Goal: Information Seeking & Learning: Check status

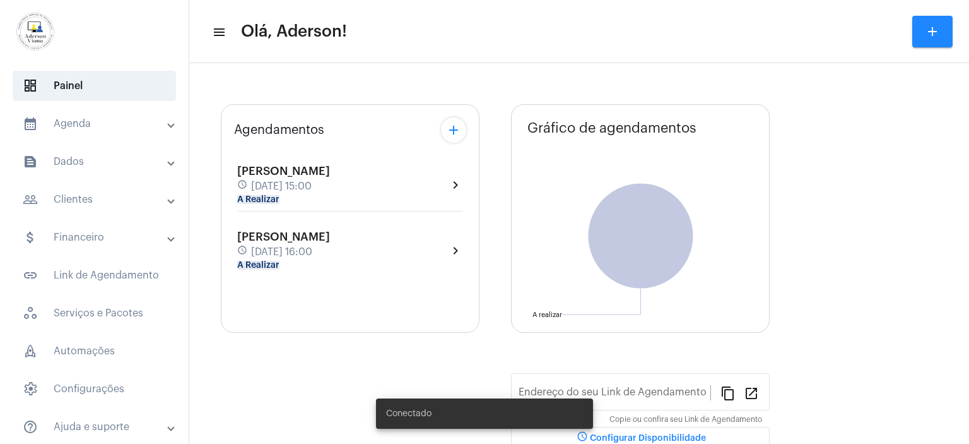
type input "[URL][DOMAIN_NAME]"
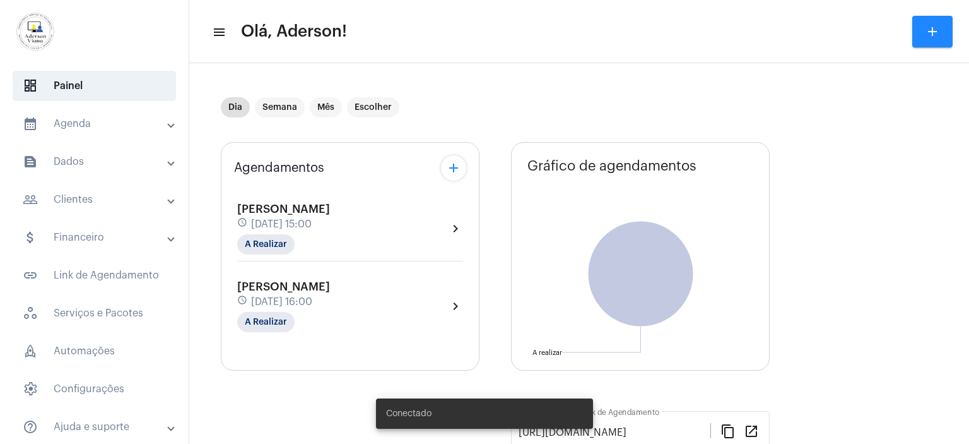
click at [80, 208] on mat-expansion-panel-header "people_outline Clientes" at bounding box center [98, 199] width 181 height 30
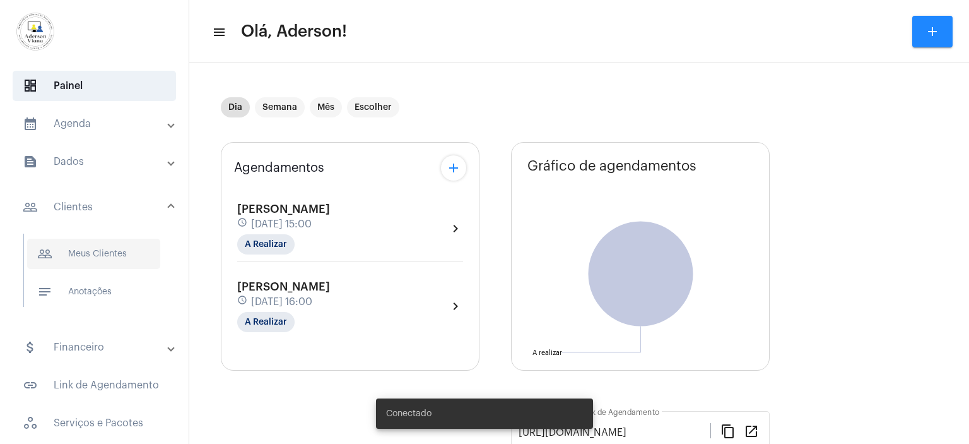
click at [90, 249] on span "people_outline Meus Clientes" at bounding box center [93, 254] width 133 height 30
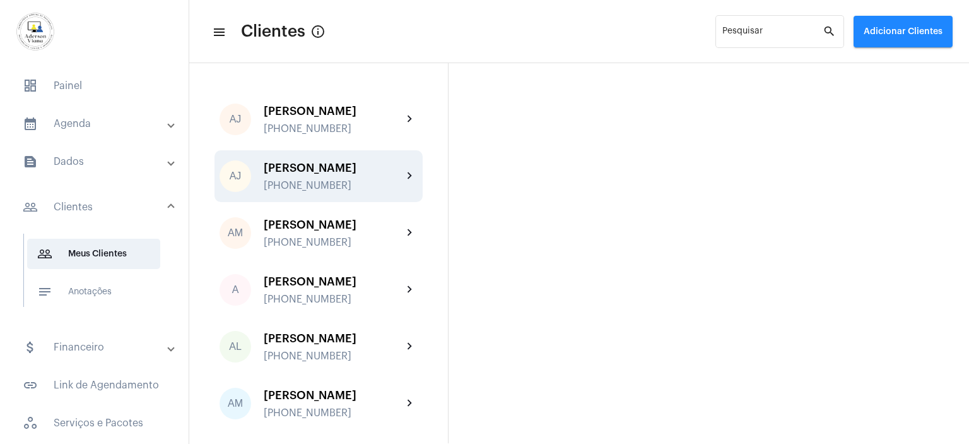
click at [309, 191] on div "AJ [PERSON_NAME] [PHONE_NUMBER] chevron_right" at bounding box center [319, 176] width 208 height 52
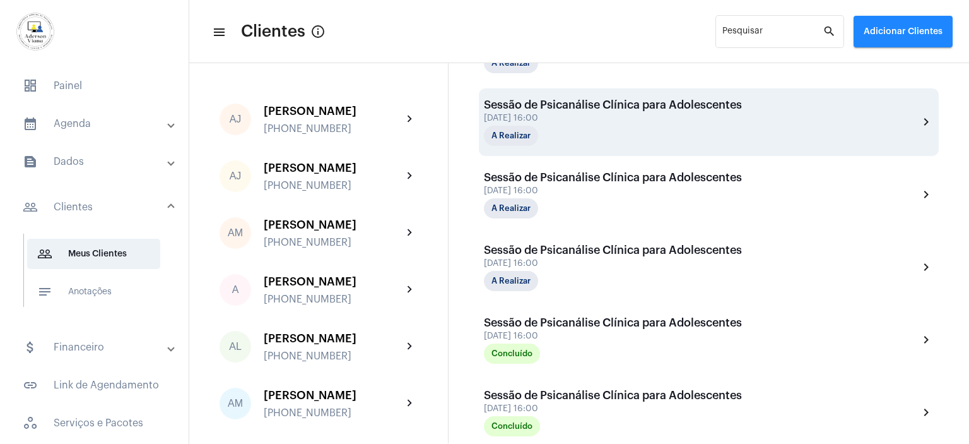
scroll to position [442, 0]
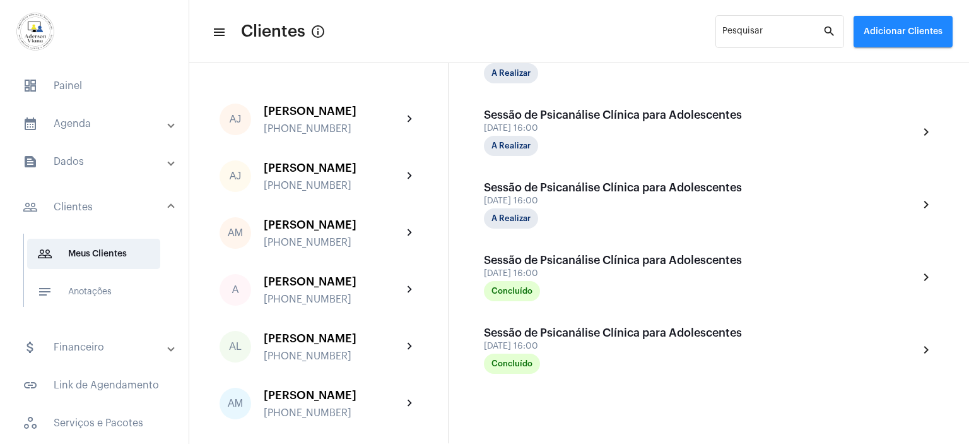
drag, startPoint x: 579, startPoint y: 196, endPoint x: 966, endPoint y: 177, distance: 388.0
click at [966, 177] on div "close edit AJ [PERSON_NAME] de Brito Lira mail_outline [EMAIL_ADDRESS][PHONE_NU…" at bounding box center [709, 253] width 521 height 380
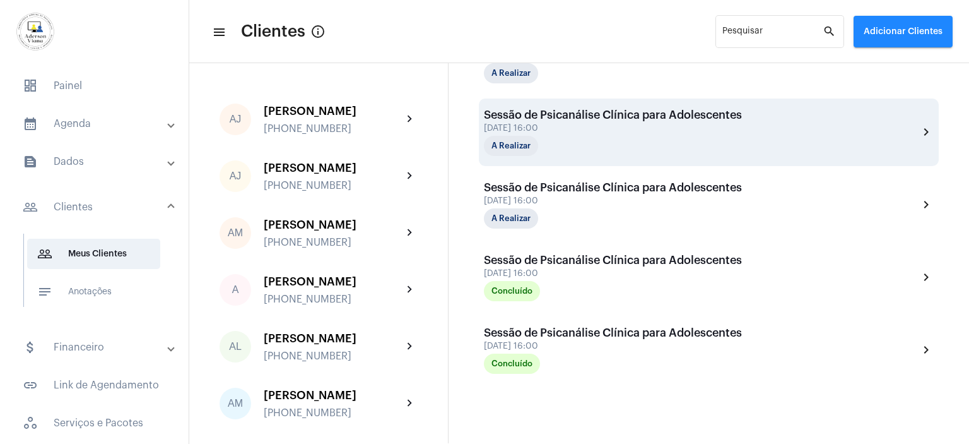
click at [757, 158] on div "Sessão de Psicanálise Clínica para Adolescentes [DATE] 16:00 A Realizar chevron…" at bounding box center [709, 132] width 460 height 68
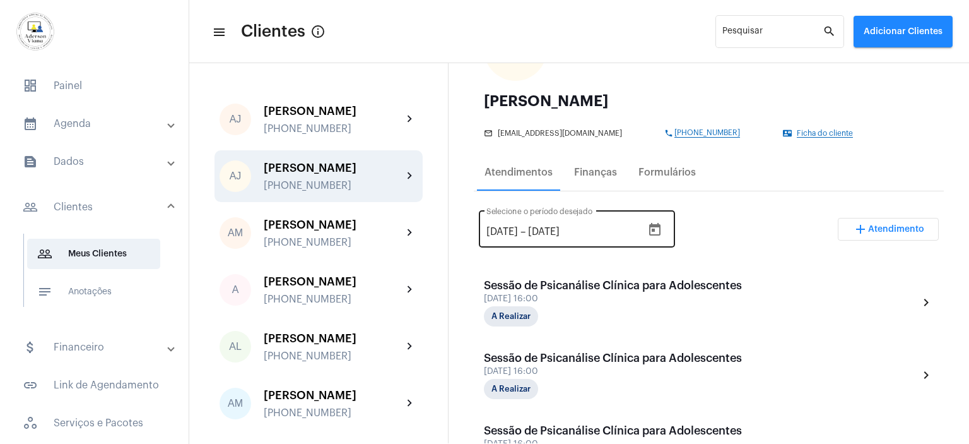
scroll to position [63, 0]
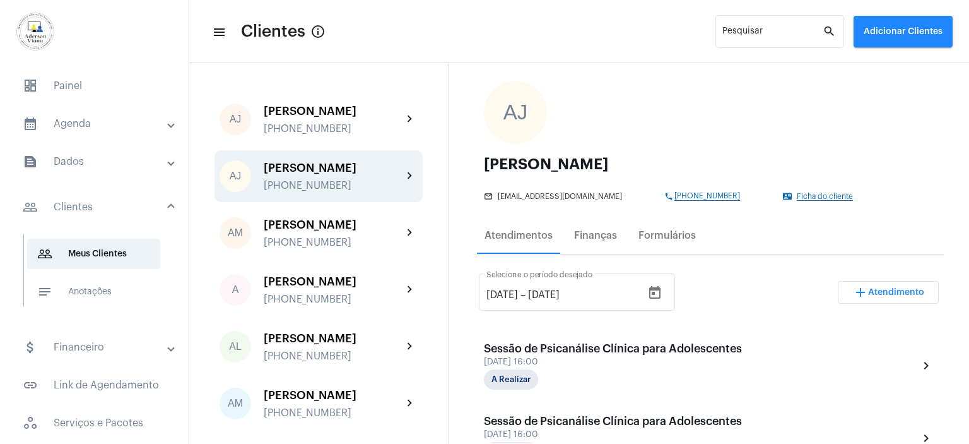
click at [320, 172] on div "[PERSON_NAME]" at bounding box center [333, 168] width 139 height 13
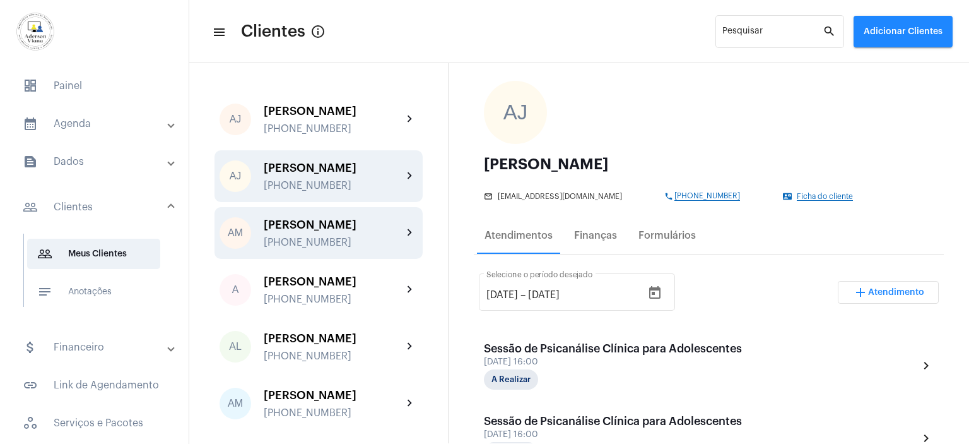
click at [346, 225] on div "[PERSON_NAME]" at bounding box center [333, 224] width 139 height 13
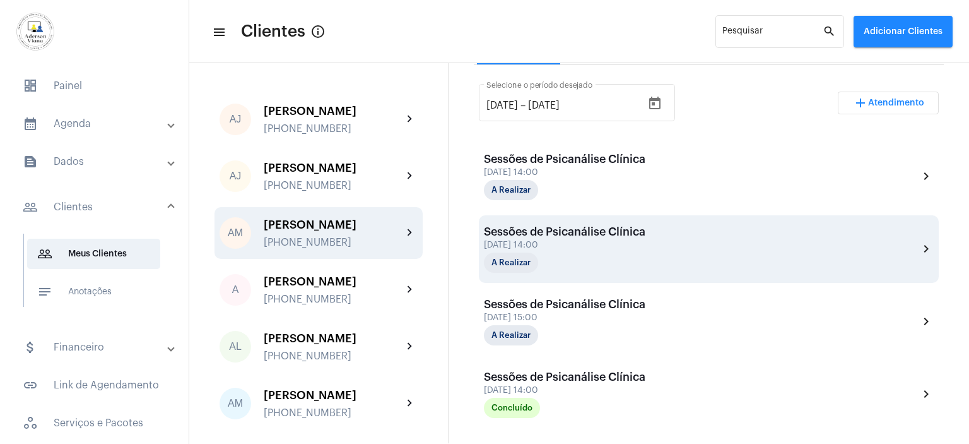
scroll to position [379, 0]
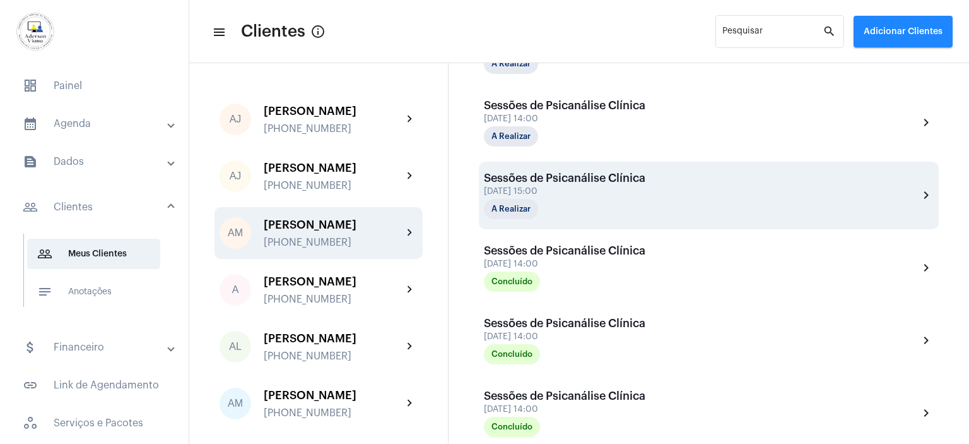
click at [586, 187] on div "[DATE] 15:00" at bounding box center [565, 191] width 162 height 9
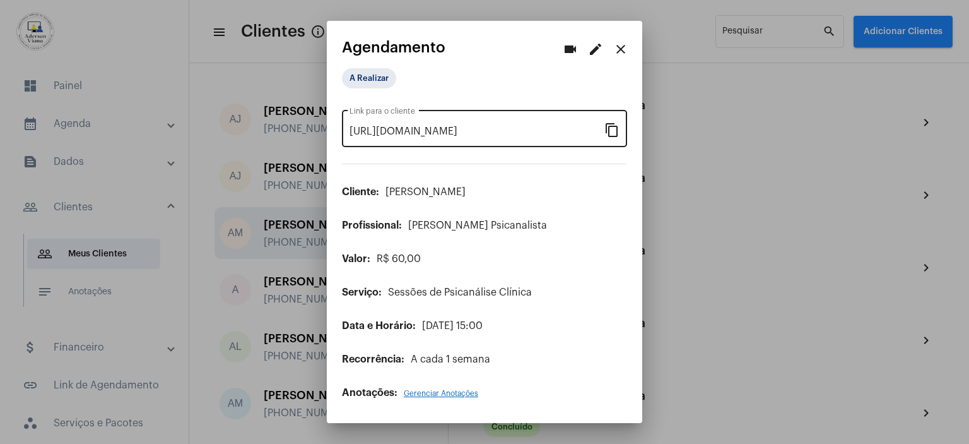
click at [612, 131] on mat-icon "content_copy" at bounding box center [612, 129] width 15 height 15
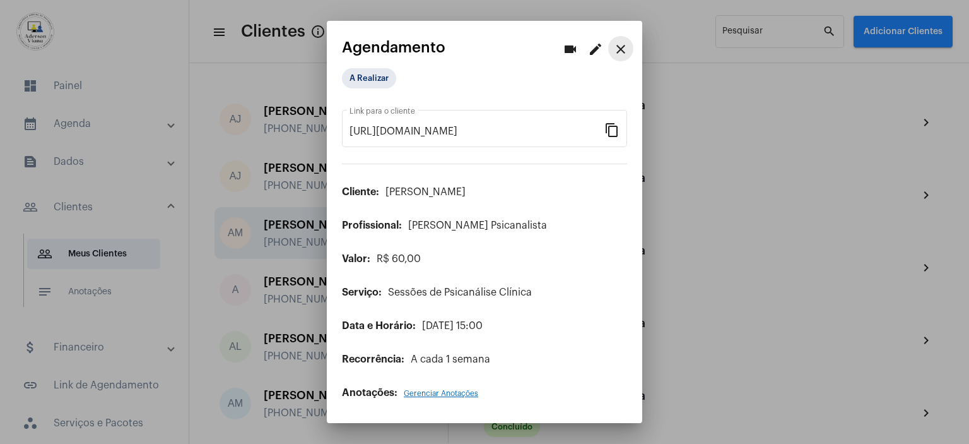
click at [625, 50] on mat-icon "close" at bounding box center [620, 49] width 15 height 15
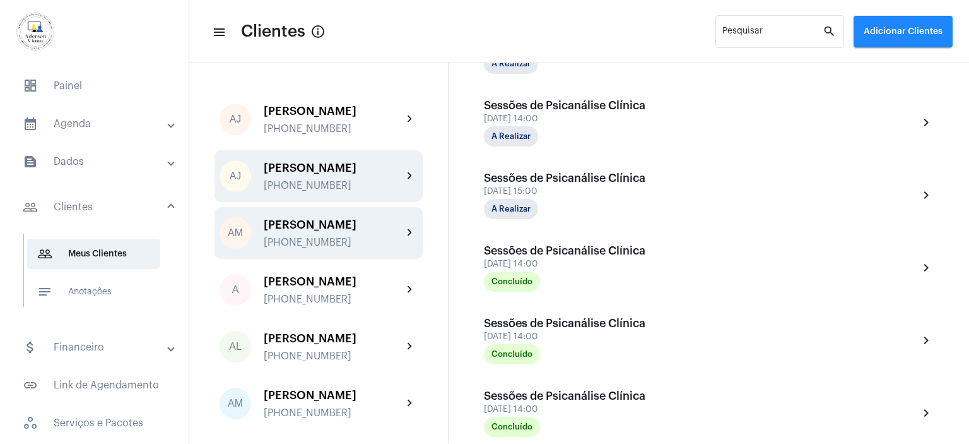
click at [309, 172] on div "[PERSON_NAME]" at bounding box center [333, 168] width 139 height 13
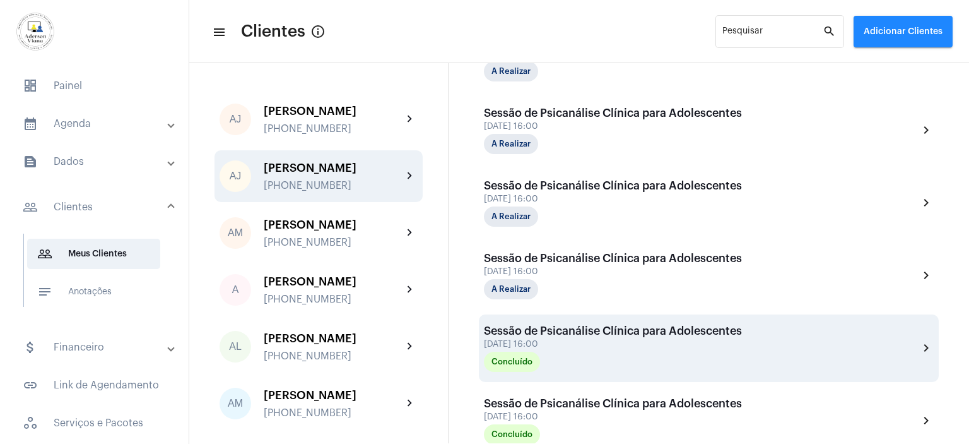
scroll to position [358, 0]
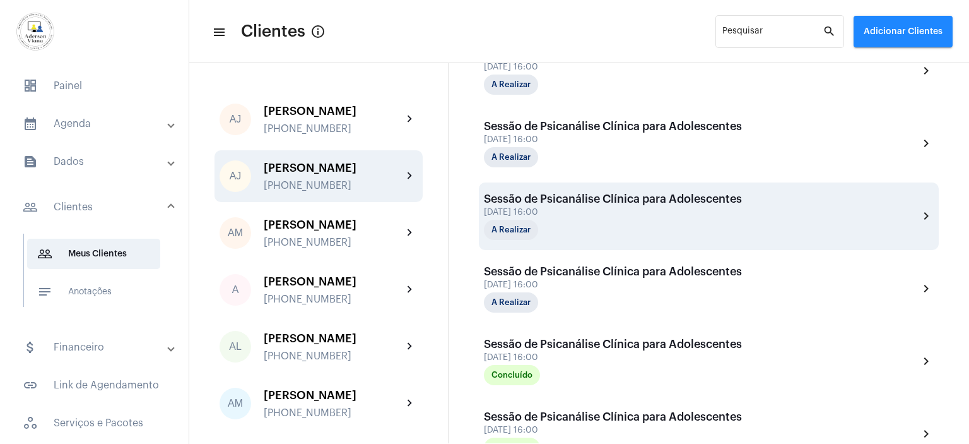
click at [584, 201] on div "Sessão de Psicanálise Clínica para Adolescentes" at bounding box center [613, 198] width 258 height 13
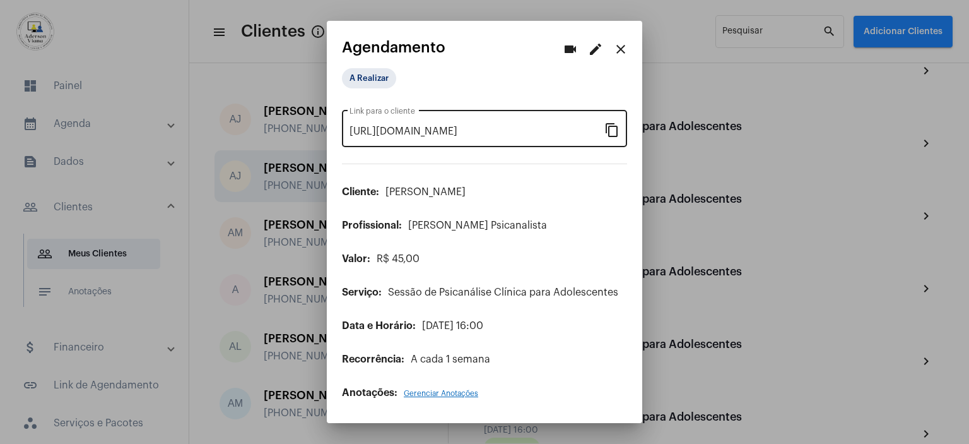
click at [611, 130] on mat-icon "content_copy" at bounding box center [612, 129] width 15 height 15
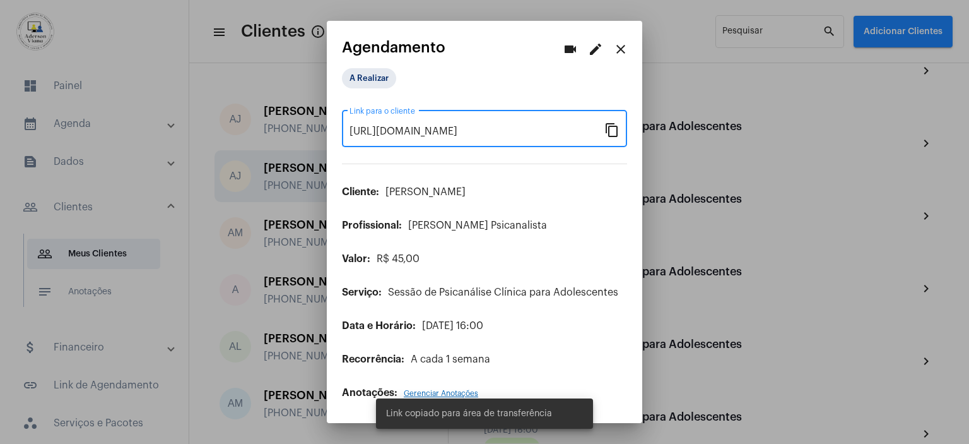
click at [624, 49] on mat-icon "close" at bounding box center [620, 49] width 15 height 15
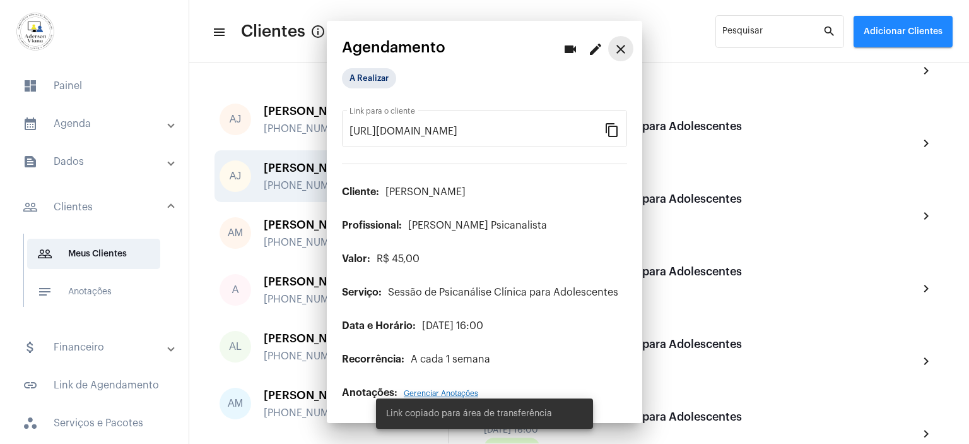
scroll to position [0, 0]
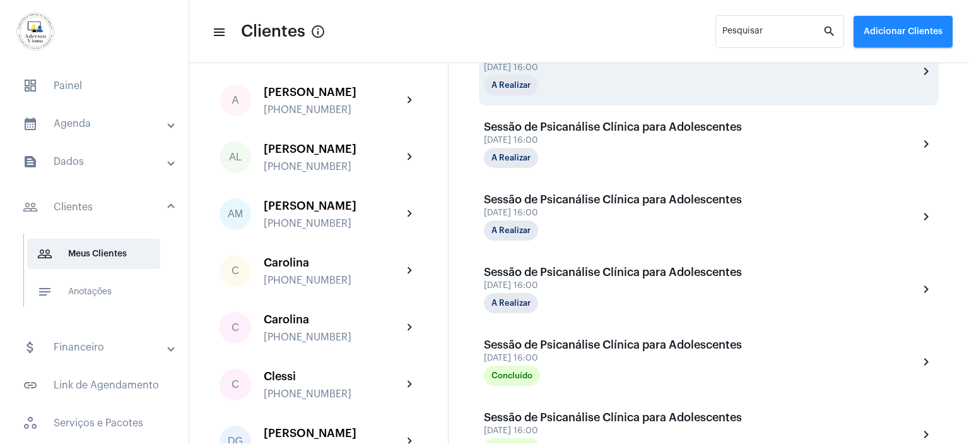
scroll to position [358, 0]
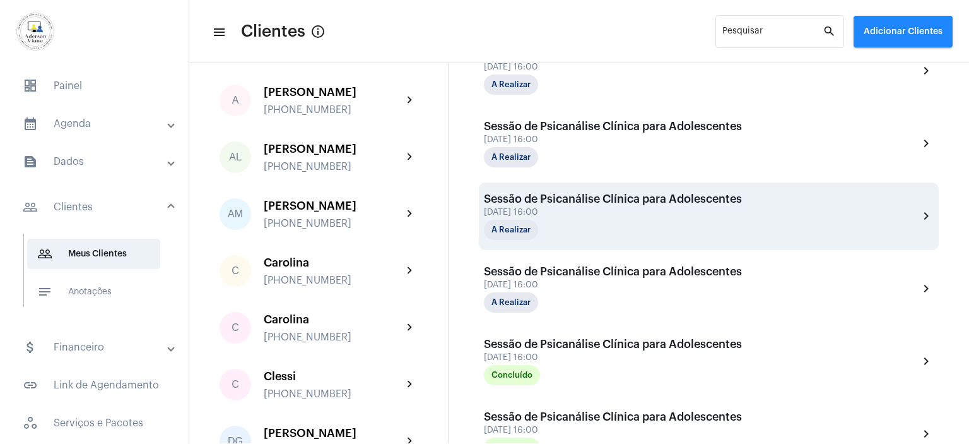
click at [633, 208] on div "[DATE] 16:00" at bounding box center [613, 212] width 258 height 9
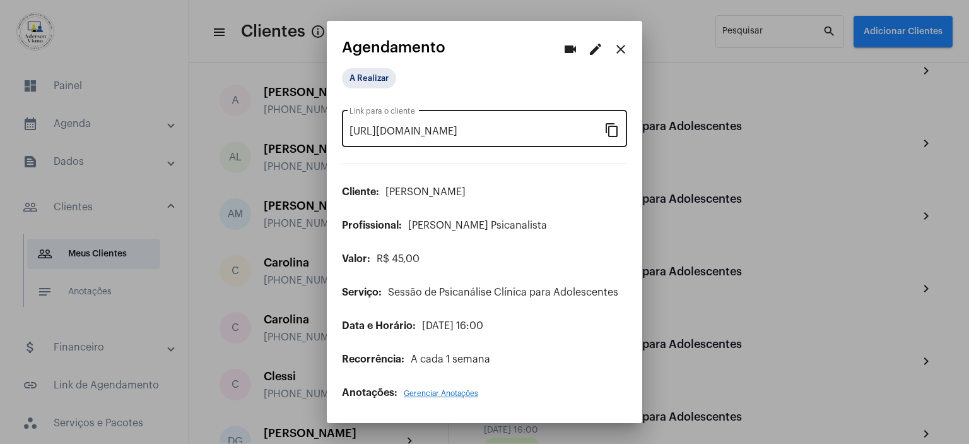
click at [617, 133] on mat-icon "content_copy" at bounding box center [612, 129] width 15 height 15
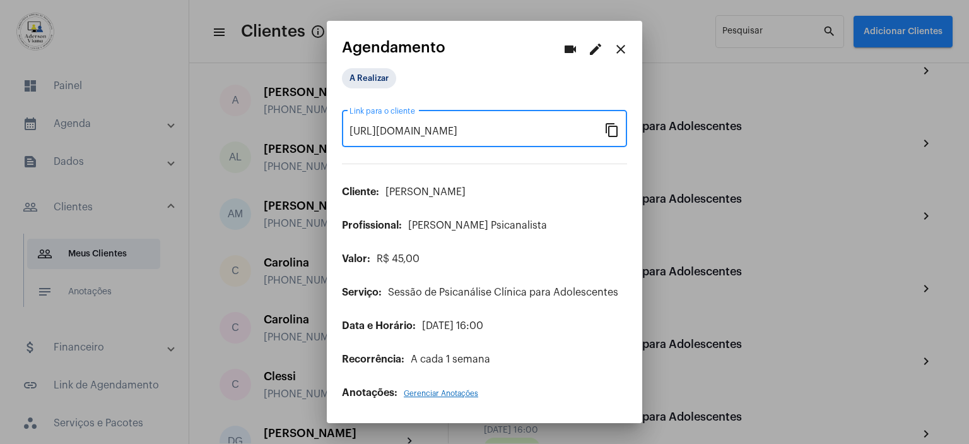
click at [618, 48] on mat-icon "close" at bounding box center [620, 49] width 15 height 15
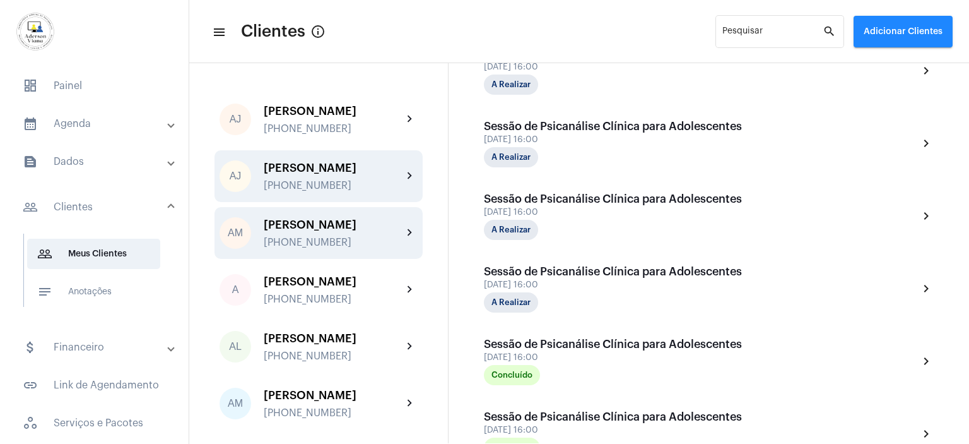
click at [348, 242] on div "[PHONE_NUMBER]" at bounding box center [333, 242] width 139 height 11
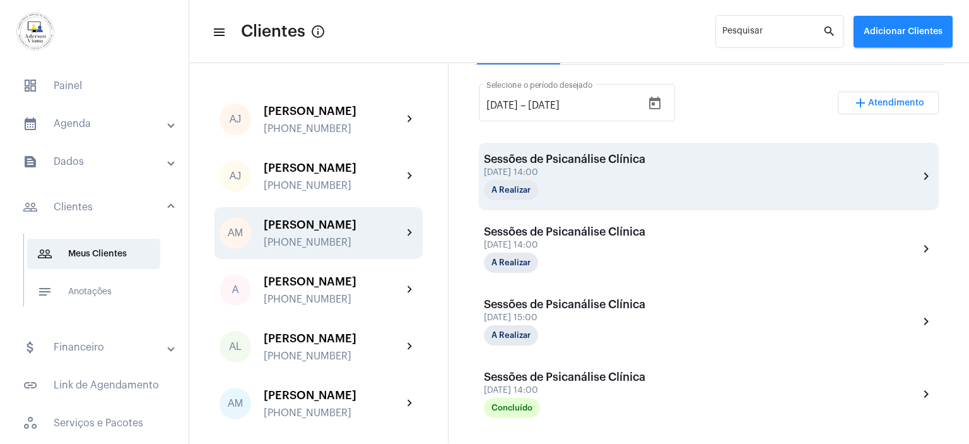
scroll to position [379, 0]
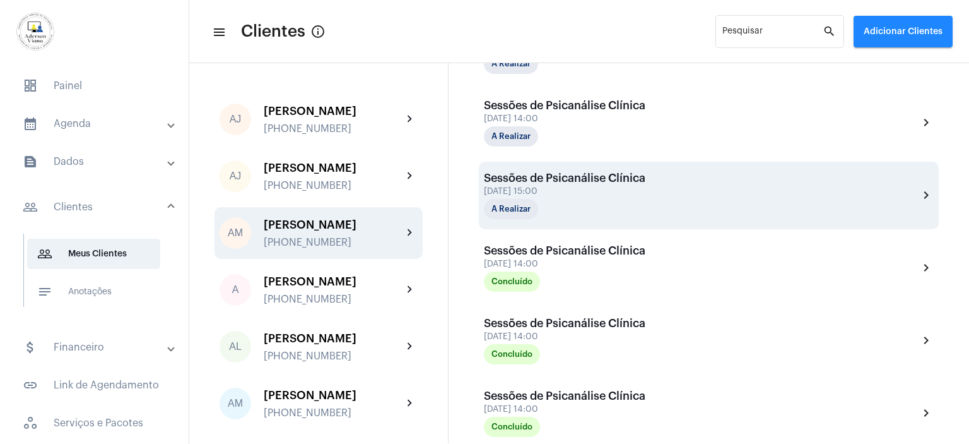
click at [618, 191] on div "[DATE] 15:00" at bounding box center [565, 191] width 162 height 9
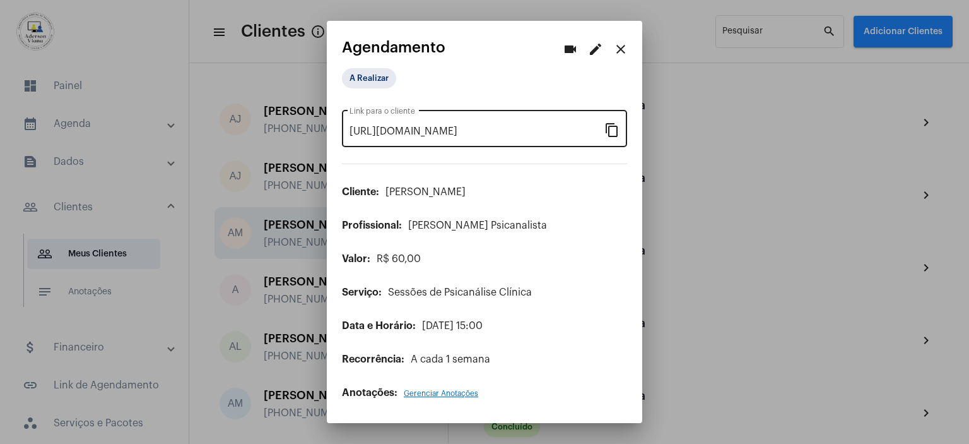
click at [615, 136] on mat-icon "content_copy" at bounding box center [612, 129] width 15 height 15
